Goal: Task Accomplishment & Management: Manage account settings

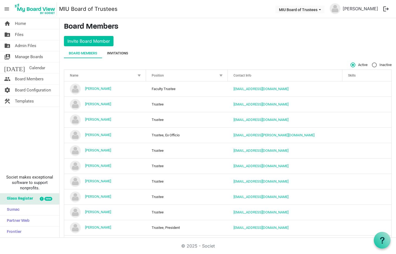
click at [120, 53] on div "Invitations" at bounding box center [117, 53] width 21 height 5
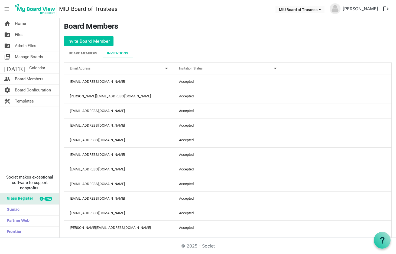
click at [267, 68] on div at bounding box center [268, 67] width 3 height 3
click at [273, 68] on div at bounding box center [276, 69] width 6 height 6
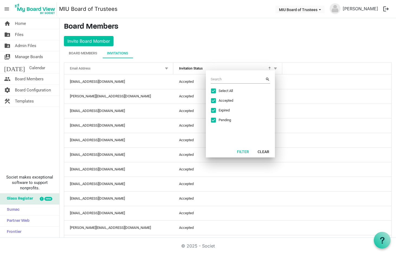
drag, startPoint x: 232, startPoint y: 90, endPoint x: 229, endPoint y: 92, distance: 3.7
click at [232, 90] on span "Select All" at bounding box center [239, 91] width 41 height 5
checkbox input "false"
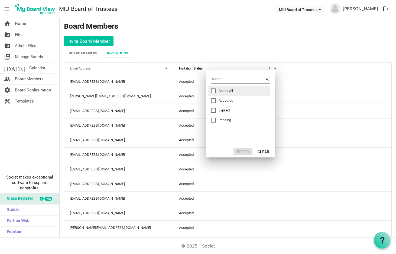
click at [224, 121] on span "Pending" at bounding box center [239, 120] width 41 height 5
checkbox input "true"
click at [243, 149] on button "Filter" at bounding box center [243, 152] width 19 height 8
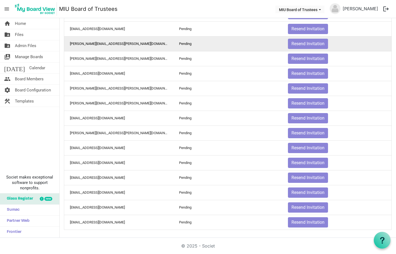
scroll to position [113, 0]
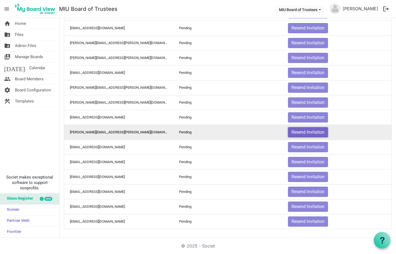
click at [298, 132] on button "Resend Invitation" at bounding box center [308, 132] width 40 height 10
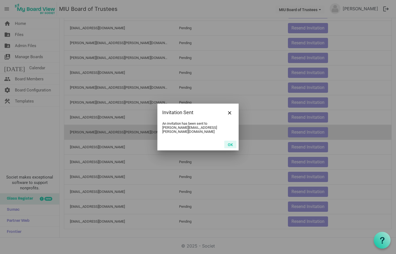
click at [232, 144] on button "OK" at bounding box center [230, 145] width 12 height 8
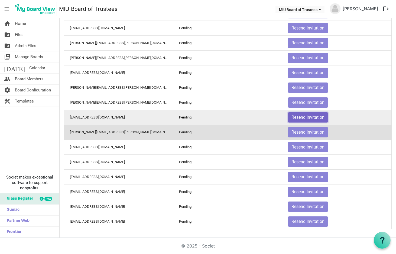
click at [297, 117] on button "Resend Invitation" at bounding box center [308, 117] width 40 height 10
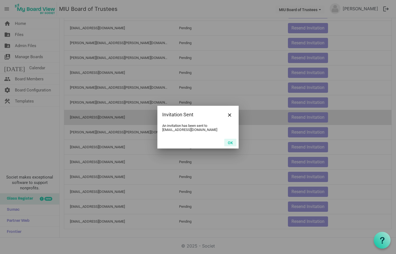
click at [231, 142] on button "OK" at bounding box center [230, 143] width 12 height 8
